Goal: Task Accomplishment & Management: Manage account settings

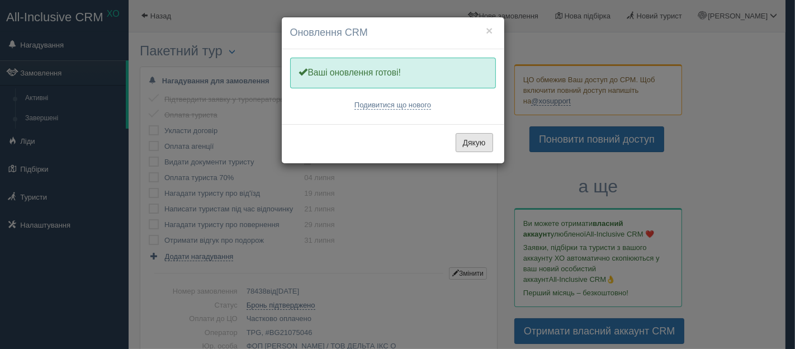
click at [478, 148] on button "Дякую" at bounding box center [474, 142] width 37 height 19
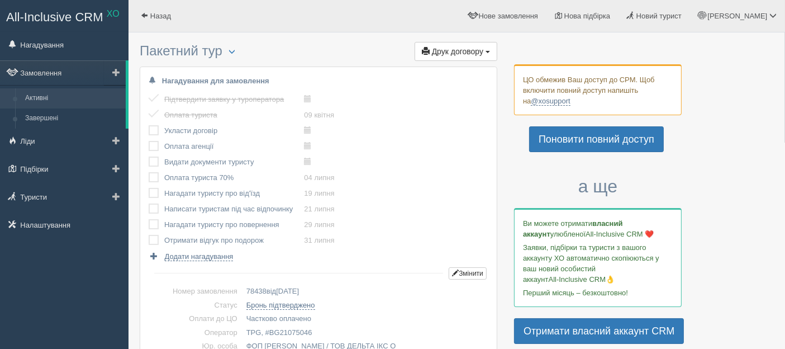
click at [40, 94] on link "Активні" at bounding box center [73, 98] width 106 height 20
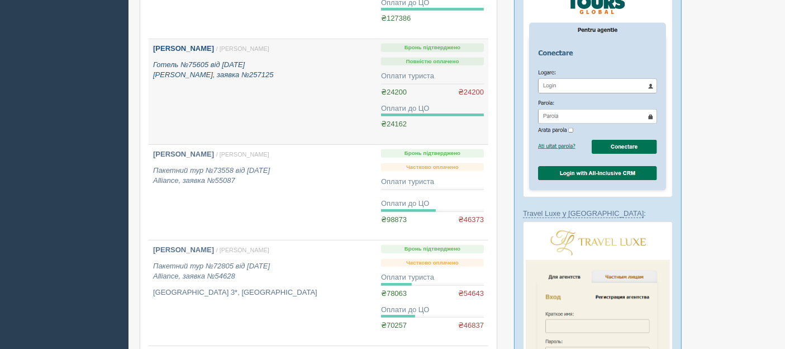
scroll to position [869, 0]
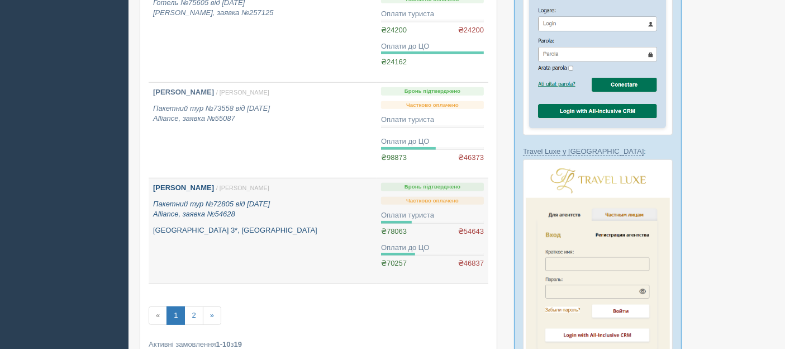
click at [310, 210] on p "Пакетний тур №72805 від [DATE] Alliance, заявка №54628" at bounding box center [262, 209] width 219 height 21
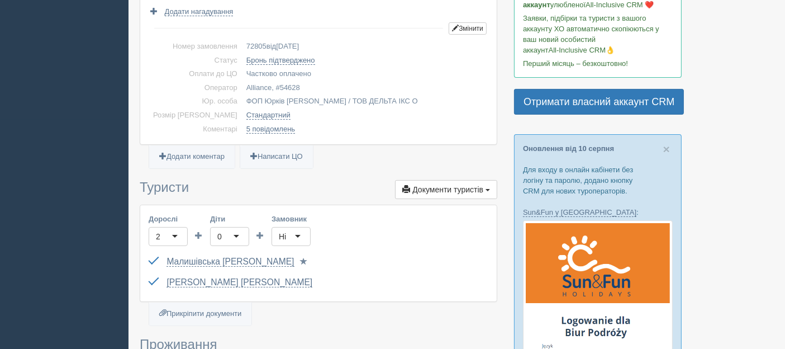
scroll to position [248, 0]
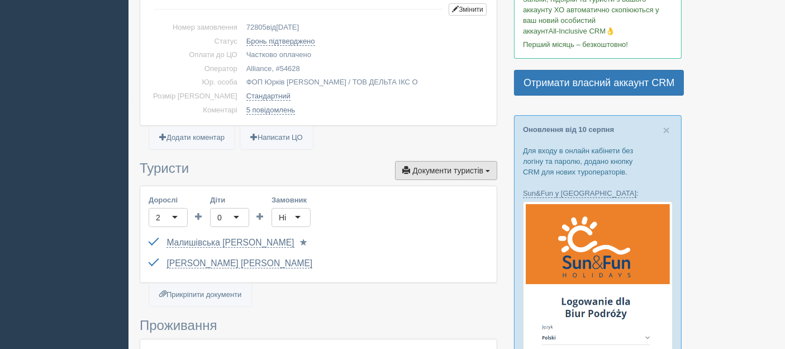
click at [477, 176] on button "Документи туристів Документи" at bounding box center [446, 170] width 102 height 19
click at [453, 241] on link at bounding box center [453, 245] width 88 height 18
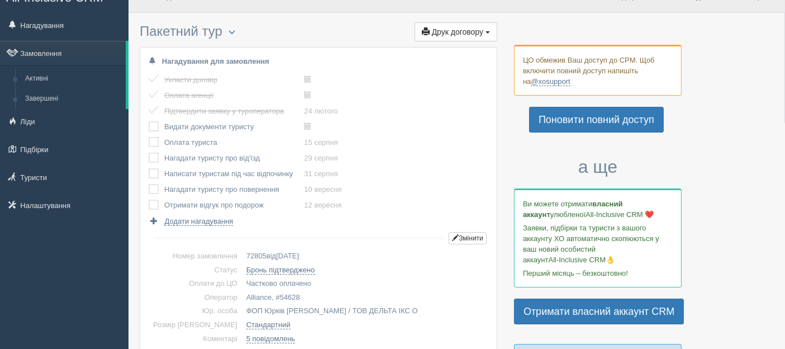
scroll to position [0, 0]
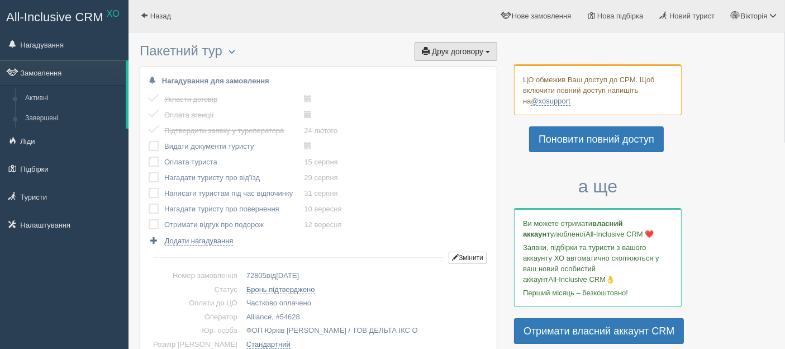
click at [468, 53] on span "Друк договору" at bounding box center [457, 51] width 51 height 9
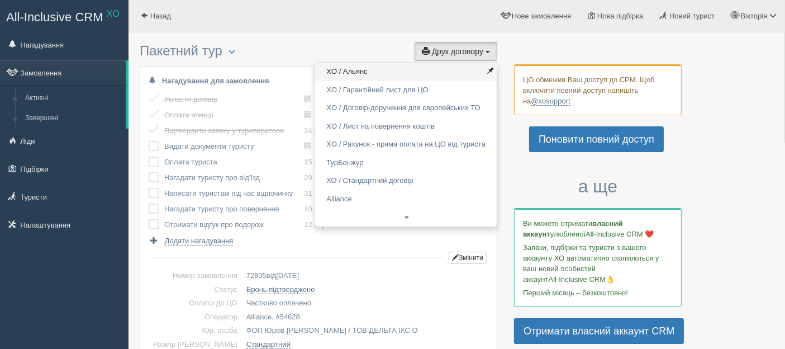
click at [443, 72] on link "XO / Альянс" at bounding box center [406, 72] width 182 height 18
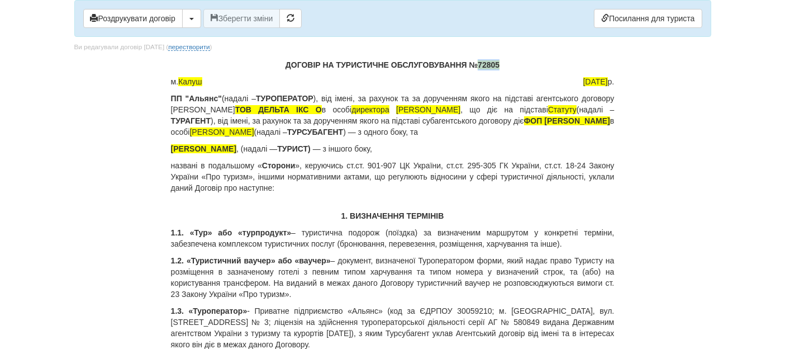
drag, startPoint x: 479, startPoint y: 64, endPoint x: 527, endPoint y: 67, distance: 47.6
click at [527, 67] on p "ДОГОВІР НА ТУРИСТИЧНЕ ОБСЛУГОВУВАННЯ № 72805" at bounding box center [393, 64] width 444 height 11
copy span "72805"
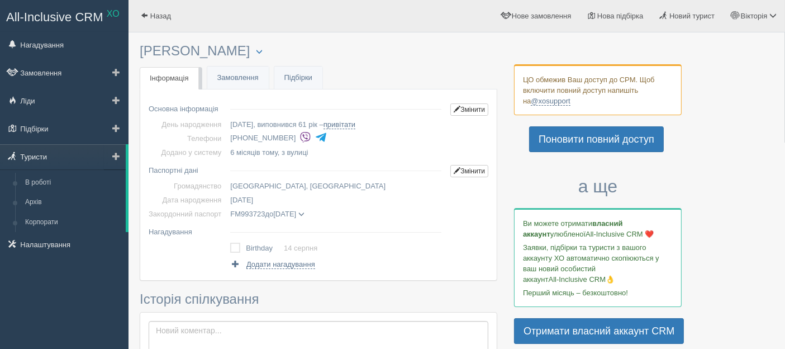
click at [34, 157] on link "Туристи" at bounding box center [63, 156] width 126 height 25
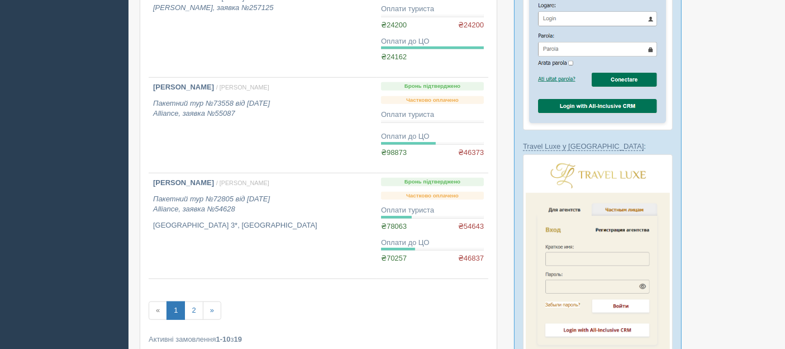
scroll to position [993, 0]
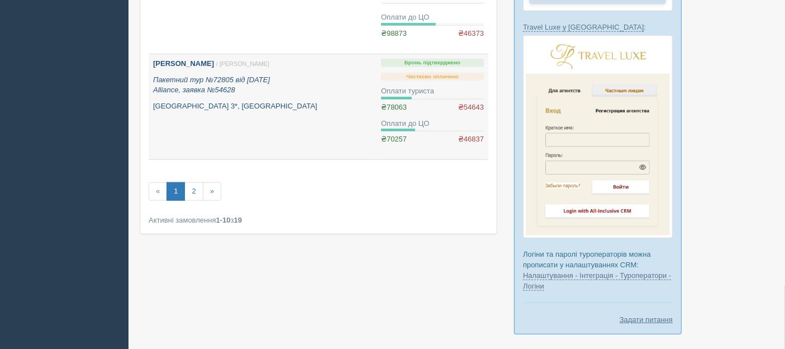
click at [295, 117] on link "Малишівська Галина / Соломія О. Пакетний тур №72805 від 24.02.2025 Alliance, за…" at bounding box center [263, 106] width 228 height 105
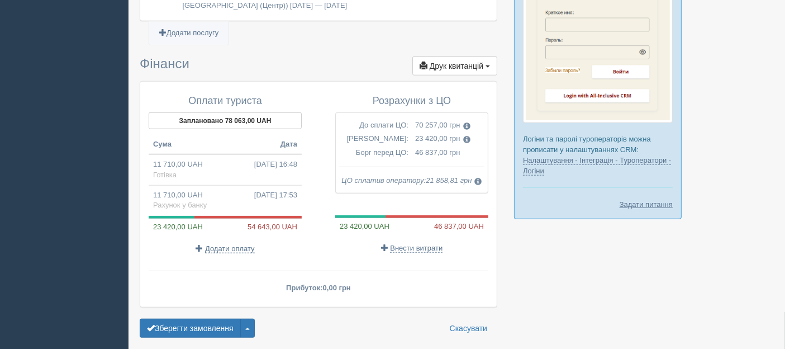
scroll to position [1137, 0]
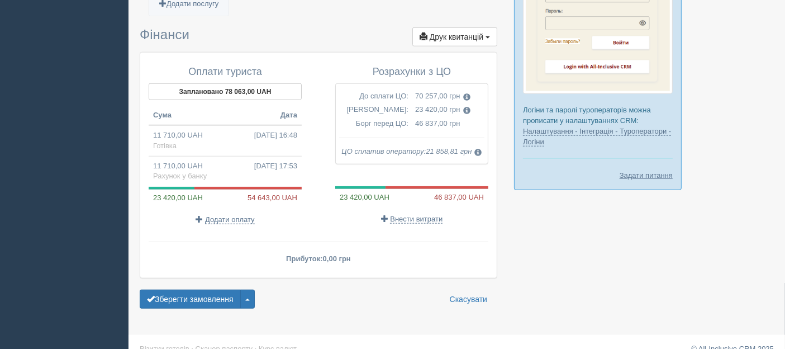
click at [468, 107] on span at bounding box center [466, 110] width 7 height 7
